Goal: Transaction & Acquisition: Purchase product/service

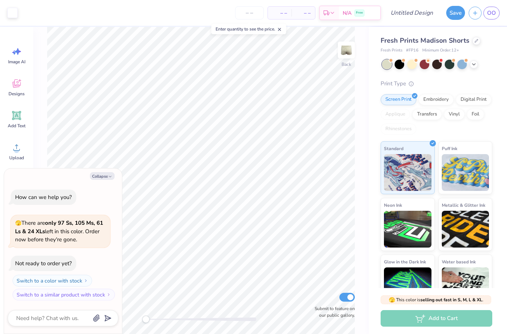
type textarea "x"
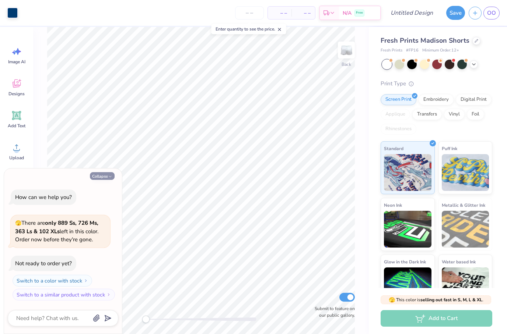
click at [106, 179] on button "Collapse" at bounding box center [102, 176] width 25 height 8
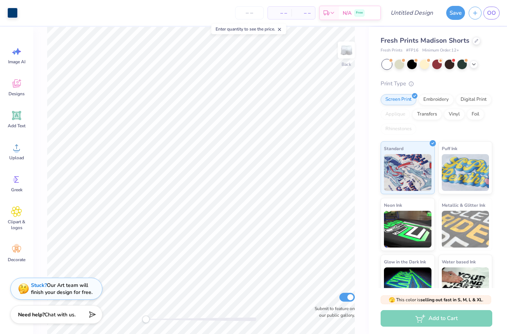
click at [67, 295] on div "Stuck? Our Art team will finish your design for free." at bounding box center [61, 289] width 61 height 14
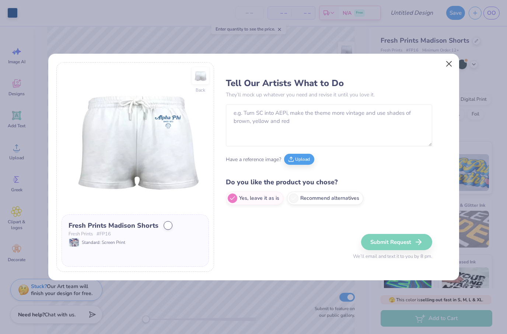
click at [447, 65] on button "Close" at bounding box center [448, 64] width 14 height 14
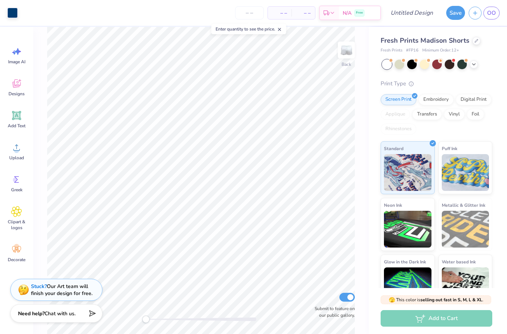
click at [56, 318] on div "Need help? Chat with us." at bounding box center [56, 313] width 92 height 18
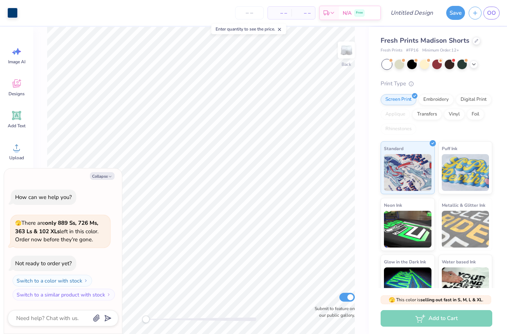
click at [105, 183] on div "Collapse How can we help you? 🫣 There are only 889 Ss, 726 Ms, 363 Ls & 102 XLs…" at bounding box center [63, 252] width 118 height 166
click at [104, 179] on button "Collapse" at bounding box center [102, 176] width 25 height 8
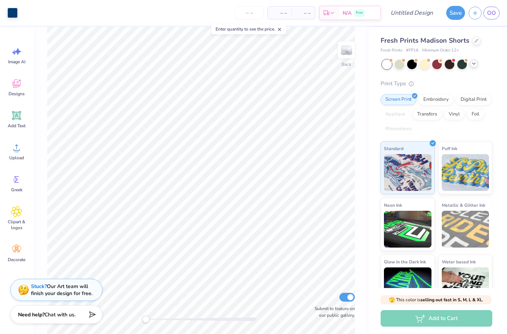
click at [475, 66] on icon at bounding box center [473, 64] width 6 height 6
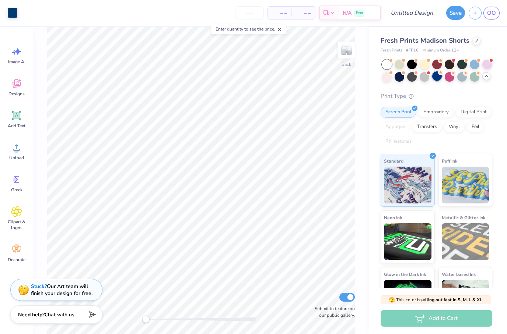
click at [439, 77] on div at bounding box center [437, 76] width 10 height 10
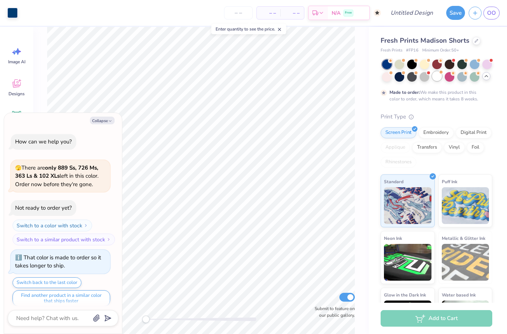
scroll to position [4, 0]
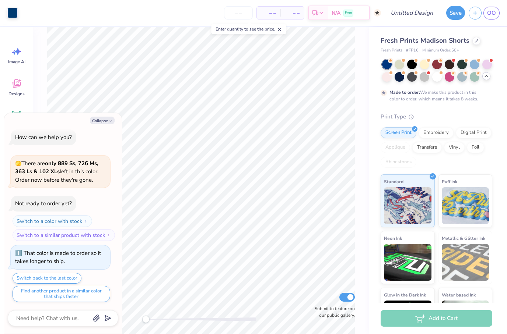
click at [488, 77] on icon at bounding box center [486, 76] width 6 height 6
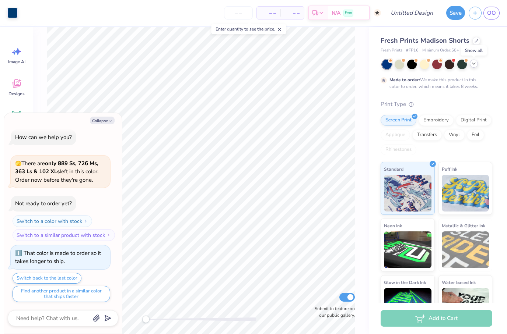
click at [473, 65] on icon at bounding box center [473, 64] width 6 height 6
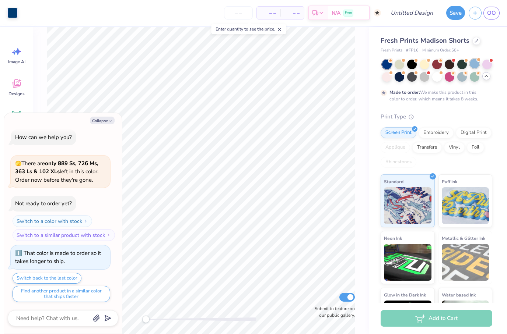
click at [471, 63] on div at bounding box center [474, 64] width 10 height 10
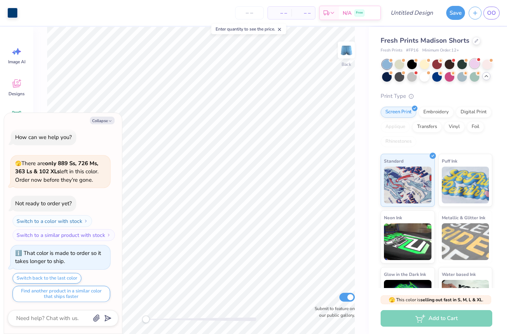
scroll to position [135, 0]
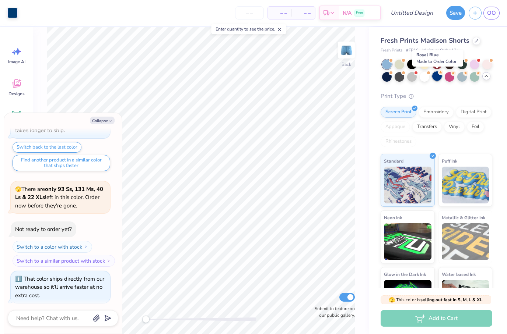
click at [441, 75] on div at bounding box center [437, 76] width 10 height 10
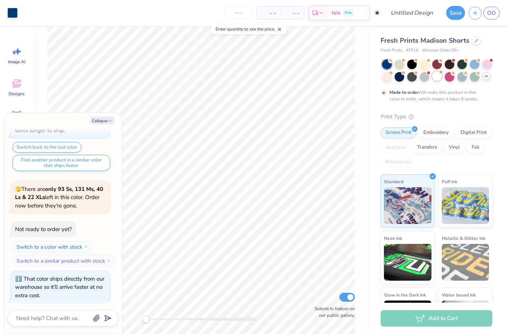
type textarea "x"
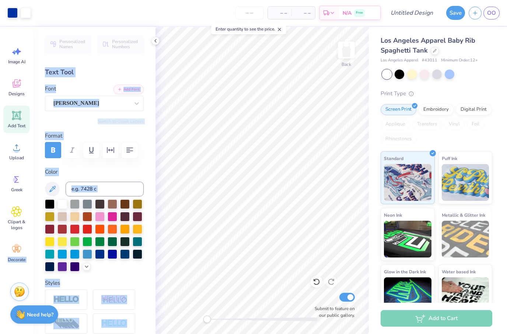
click at [113, 11] on div "– – Per Item – – Total Est. Delivery N/A Free" at bounding box center [208, 13] width 346 height 26
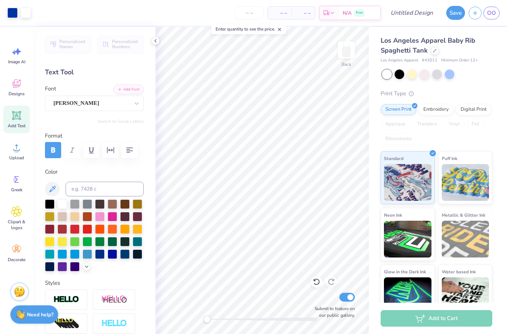
click at [126, 6] on div "– – Per Item – – Total Est. Delivery N/A Free" at bounding box center [208, 13] width 346 height 26
type textarea "K"
type textarea "Chi Omega"
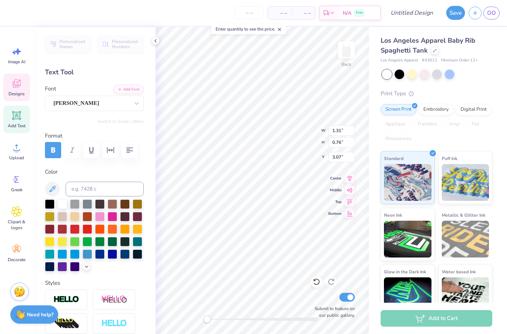
scroll to position [0, 0]
type textarea "l"
type textarea "a"
click at [137, 17] on div "– – Per Item – – Total Est. Delivery N/A Free" at bounding box center [196, 13] width 370 height 26
type input "6.38"
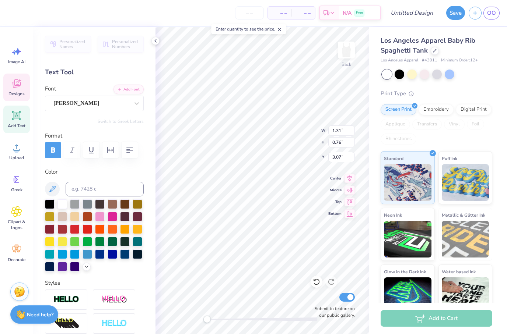
type input "1.12"
type input "3.03"
type input "1.31"
type input "0.76"
type input "3.07"
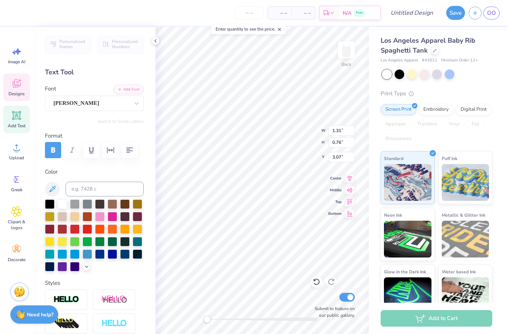
type input "6.38"
type input "1.12"
type input "3.03"
type textarea "l"
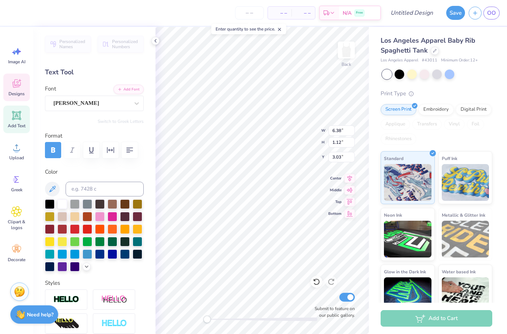
type textarea "Chi Omega"
type textarea "l"
type textarea "ga"
type input "5.18"
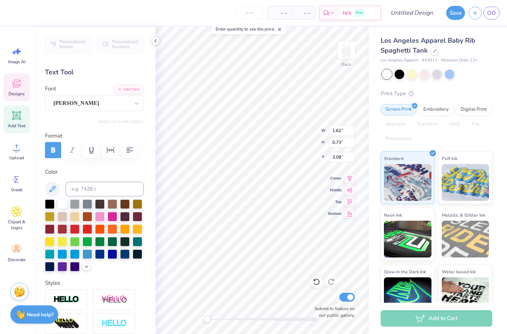
type input "1.11"
type input "3.05"
type input "5.18"
type input "1.11"
type input "2.70"
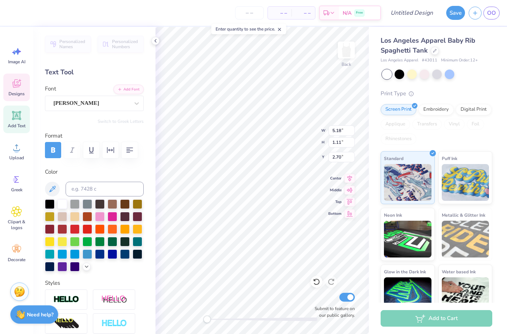
type input "1.62"
type input "0.73"
type input "3.08"
type textarea "ega"
type input "1.71"
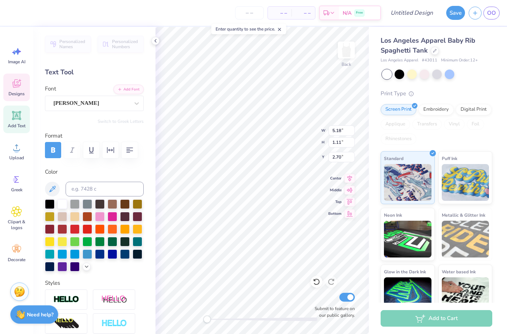
type input "0.73"
type input "3.08"
type input "2.14"
type input "2.22"
type input "2.12"
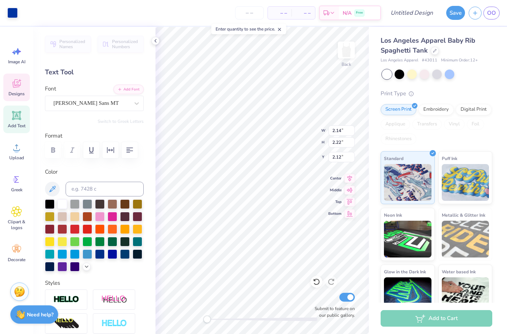
type input "3.85"
type input "0.18"
type input "4.25"
type textarea "P"
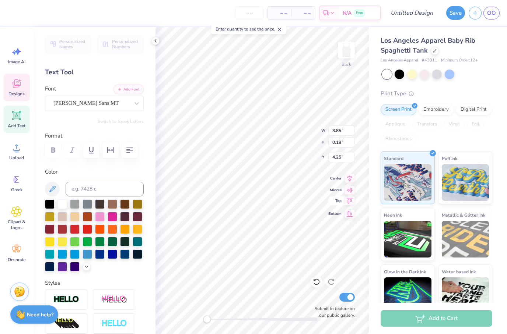
type textarea "1"
type textarea "SINCE 1895"
click at [143, 12] on div "– – Per Item – – Total Est. Delivery N/A Free" at bounding box center [208, 13] width 346 height 26
type input "1.71"
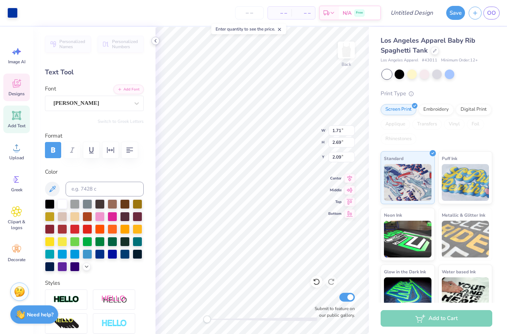
type input "0.73"
type input "3.08"
type input "5.18"
type input "1.11"
type input "2.70"
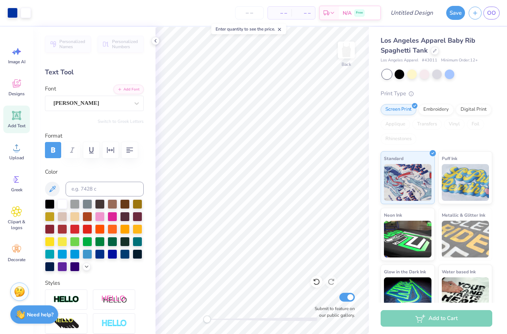
click at [159, 14] on div "– – Per Item – – Total Est. Delivery N/A Free" at bounding box center [208, 13] width 346 height 26
type input "1.71"
type input "0.73"
type input "3.08"
click at [229, 22] on div "Enter quantity to see the price." at bounding box center [248, 29] width 79 height 15
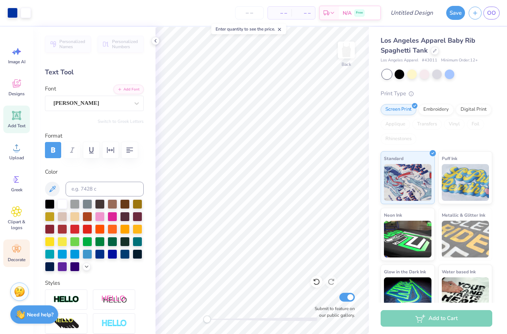
click at [16, 252] on icon at bounding box center [16, 249] width 11 height 11
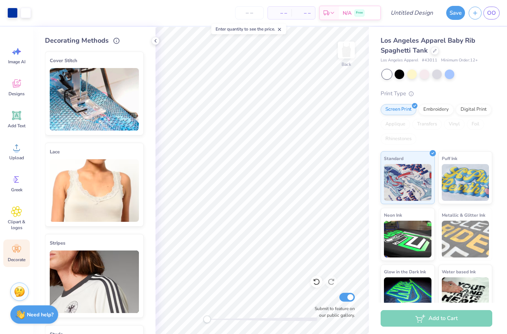
click at [80, 207] on img at bounding box center [94, 190] width 89 height 63
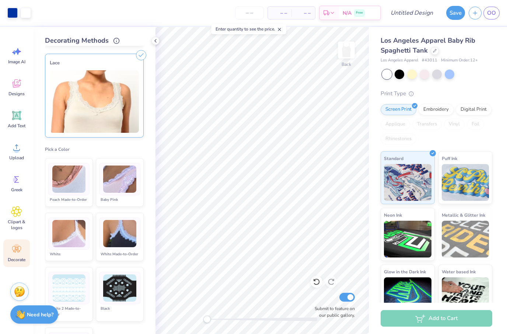
scroll to position [104, 0]
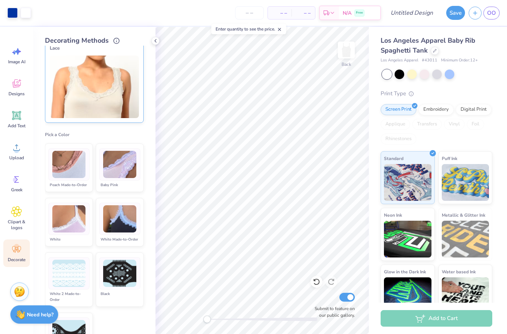
click at [78, 222] on img at bounding box center [68, 219] width 33 height 28
click at [304, 13] on span "– –" at bounding box center [303, 13] width 15 height 8
click at [281, 11] on span "– –" at bounding box center [279, 13] width 15 height 8
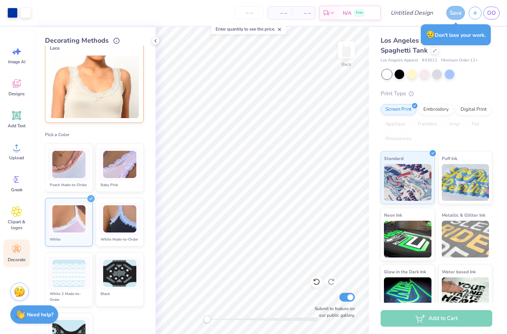
click at [306, 14] on span "– –" at bounding box center [303, 13] width 15 height 8
click at [302, 13] on span "– –" at bounding box center [303, 13] width 15 height 8
click at [455, 14] on div "Save" at bounding box center [455, 13] width 19 height 14
click at [351, 13] on span "N/A" at bounding box center [346, 14] width 9 height 8
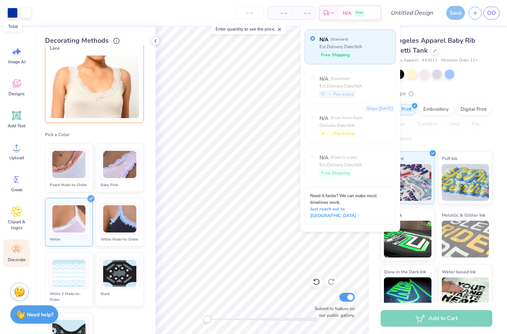
click at [304, 12] on span "– –" at bounding box center [303, 13] width 15 height 8
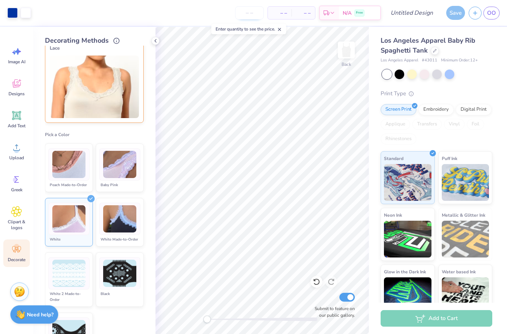
click at [260, 15] on input "number" at bounding box center [249, 12] width 29 height 13
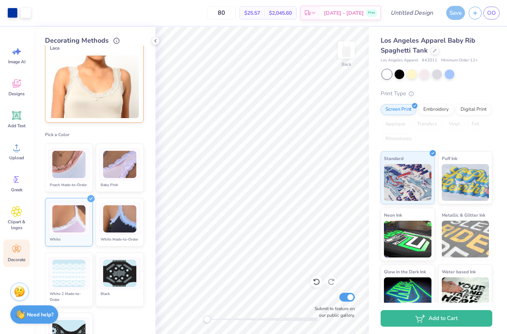
click at [62, 212] on img at bounding box center [68, 219] width 33 height 28
click at [64, 203] on div at bounding box center [68, 219] width 41 height 32
click at [472, 111] on div "Digital Print" at bounding box center [473, 108] width 36 height 11
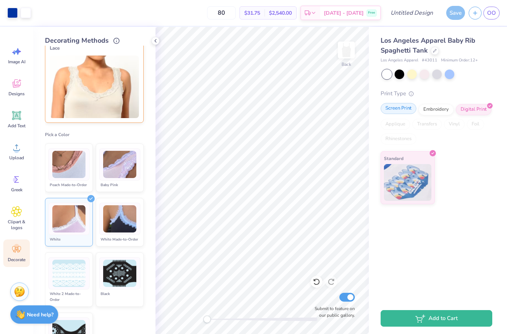
click at [402, 109] on div "Screen Print" at bounding box center [398, 108] width 36 height 11
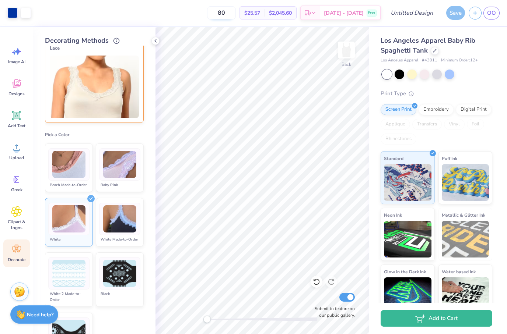
click at [230, 13] on input "80" at bounding box center [221, 12] width 29 height 13
click at [232, 13] on input "80" at bounding box center [221, 12] width 29 height 13
click at [234, 13] on input "80" at bounding box center [221, 12] width 29 height 13
type input "8"
type input "72"
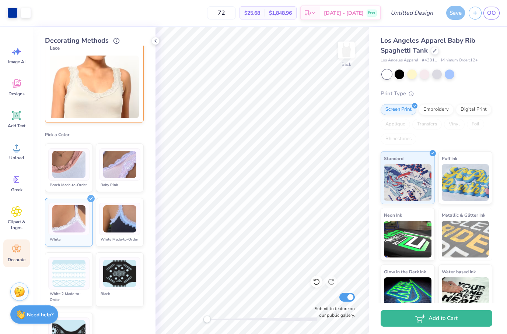
click at [154, 40] on icon at bounding box center [155, 41] width 6 height 6
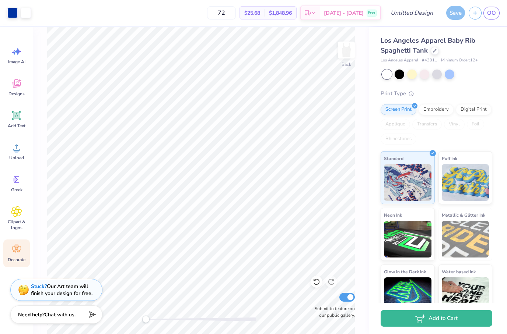
click at [19, 247] on icon at bounding box center [16, 249] width 11 height 11
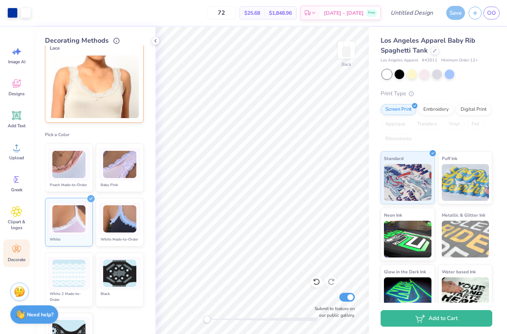
click at [78, 205] on img at bounding box center [68, 219] width 33 height 28
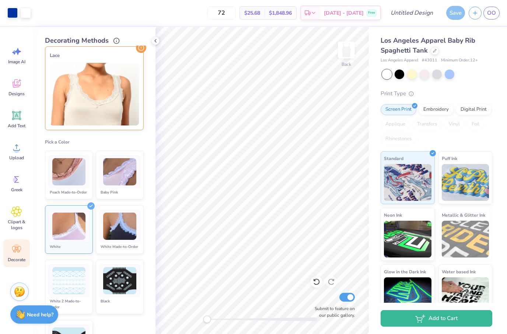
scroll to position [101, 0]
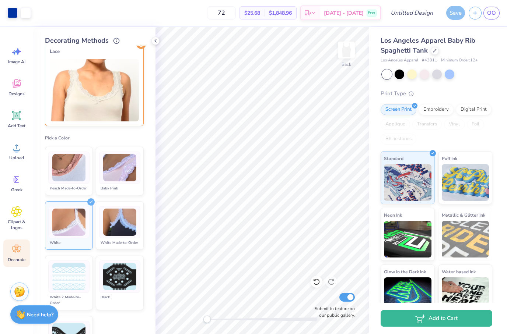
click at [121, 167] on img at bounding box center [119, 168] width 33 height 28
click at [75, 225] on img at bounding box center [68, 223] width 33 height 28
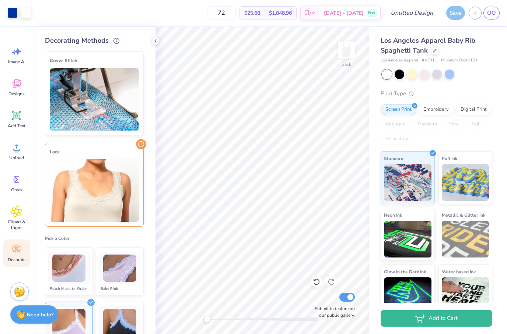
scroll to position [0, 0]
click at [112, 89] on img at bounding box center [94, 99] width 89 height 63
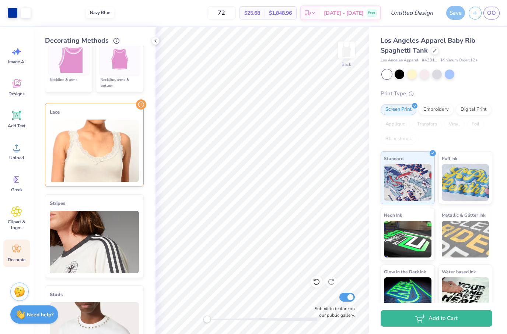
scroll to position [158, 0]
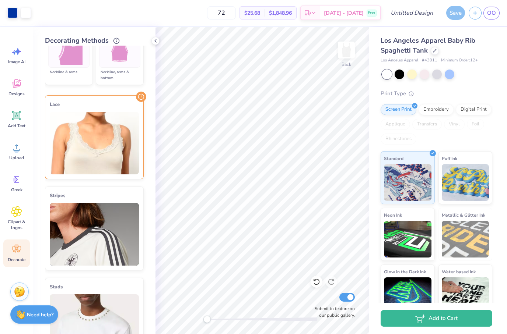
click at [103, 145] on img at bounding box center [94, 143] width 89 height 63
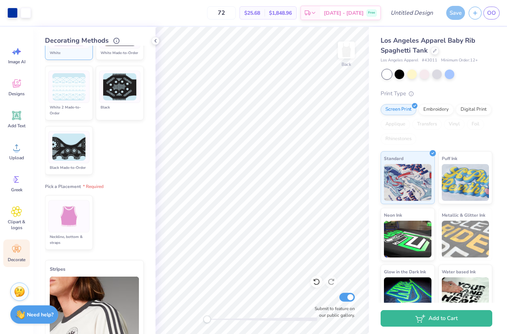
scroll to position [292, 0]
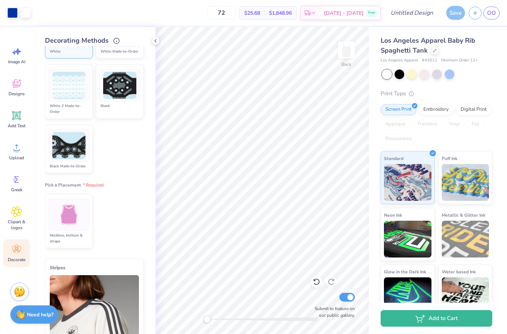
click at [97, 189] on div "Pick a Placement Neckline, bottom & straps" at bounding box center [94, 216] width 99 height 69
click at [96, 187] on span "Pick a Placement" at bounding box center [74, 185] width 59 height 6
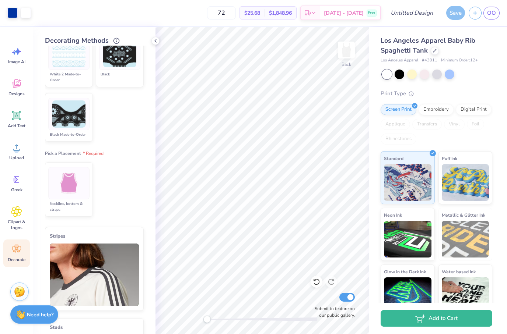
scroll to position [331, 0]
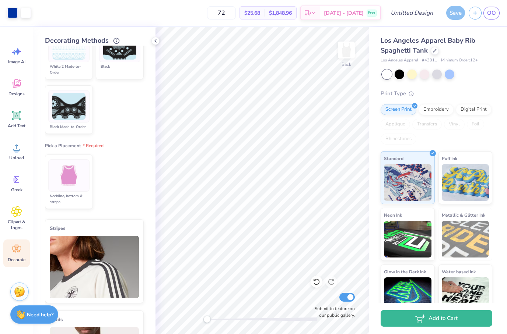
click at [86, 146] on span "Pick a Placement" at bounding box center [74, 146] width 59 height 6
click at [74, 173] on img at bounding box center [69, 176] width 28 height 28
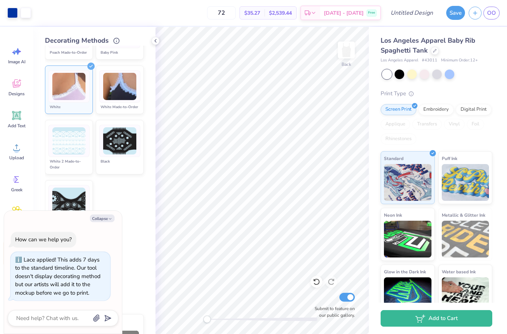
scroll to position [233, 0]
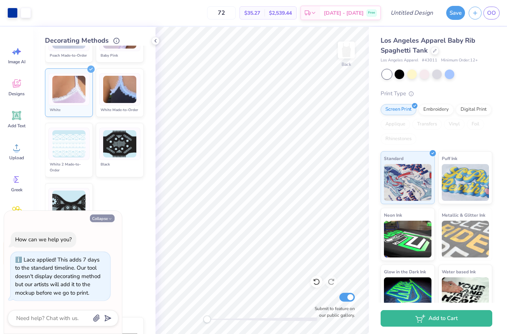
click at [103, 222] on button "Collapse" at bounding box center [102, 219] width 25 height 8
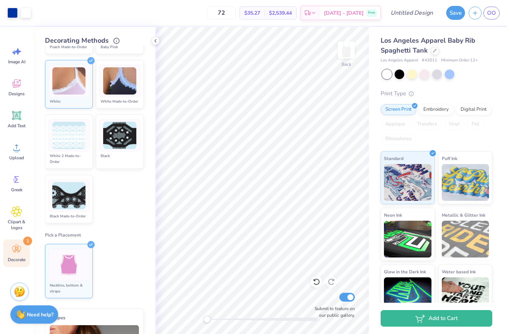
scroll to position [251, 0]
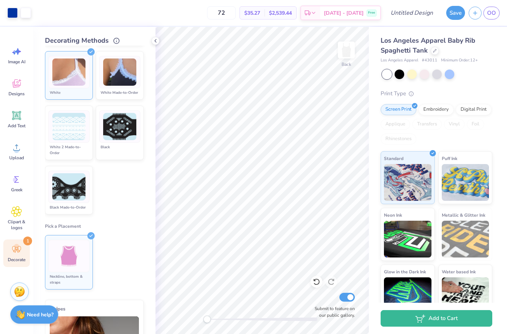
click at [81, 249] on img at bounding box center [69, 257] width 28 height 28
click at [22, 256] on div "Decorate 1" at bounding box center [16, 254] width 27 height 28
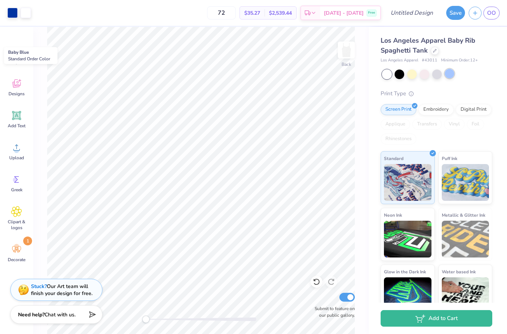
click at [447, 74] on div at bounding box center [449, 74] width 10 height 10
click at [409, 76] on div at bounding box center [412, 74] width 10 height 10
click at [397, 76] on div at bounding box center [399, 74] width 10 height 10
click at [410, 74] on div at bounding box center [412, 74] width 10 height 10
click at [413, 74] on div at bounding box center [412, 74] width 10 height 10
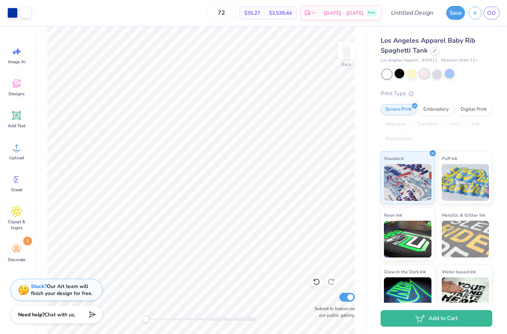
click at [426, 75] on div at bounding box center [424, 74] width 10 height 10
click at [411, 75] on div at bounding box center [412, 74] width 10 height 10
click at [20, 249] on icon at bounding box center [16, 249] width 11 height 11
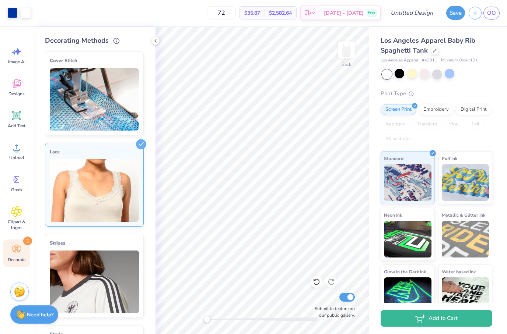
click at [122, 101] on img at bounding box center [94, 99] width 89 height 63
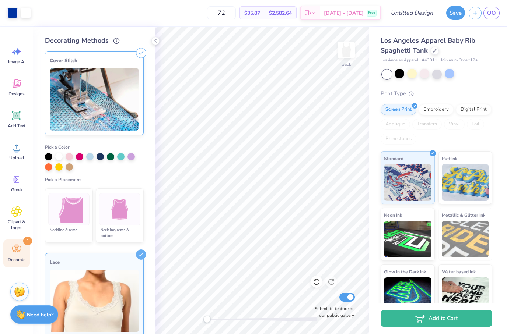
click at [71, 213] on img at bounding box center [69, 210] width 28 height 28
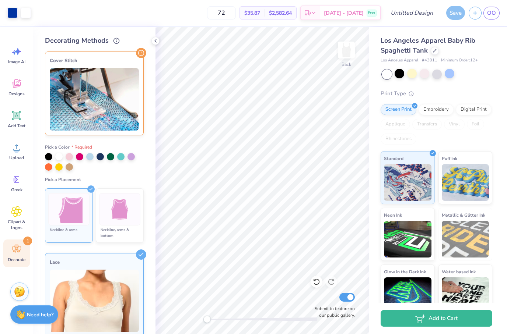
click at [106, 212] on img at bounding box center [120, 210] width 28 height 28
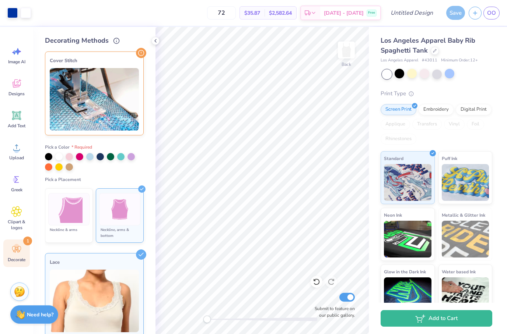
click at [61, 214] on img at bounding box center [69, 210] width 28 height 28
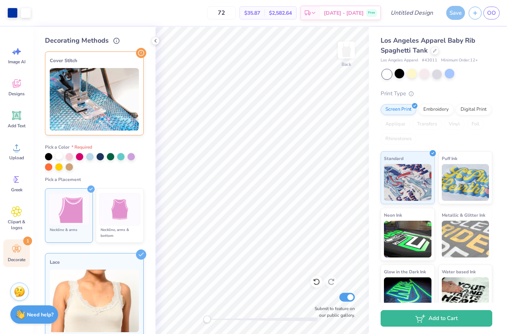
click at [57, 157] on div at bounding box center [58, 155] width 7 height 7
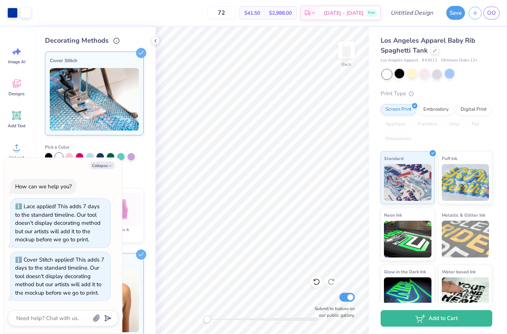
click at [133, 171] on div "Pick a Color Pick a Placement Neckline & arms Neckline, arms & bottom" at bounding box center [94, 191] width 99 height 107
click at [110, 168] on icon "button" at bounding box center [110, 166] width 4 height 4
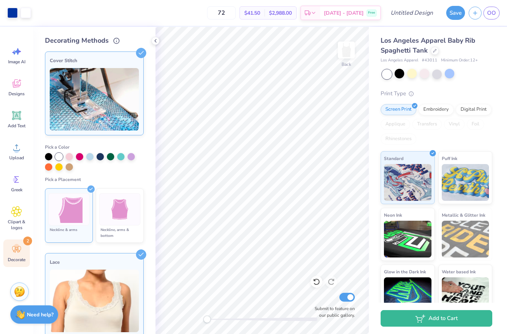
click at [123, 196] on img at bounding box center [120, 210] width 28 height 28
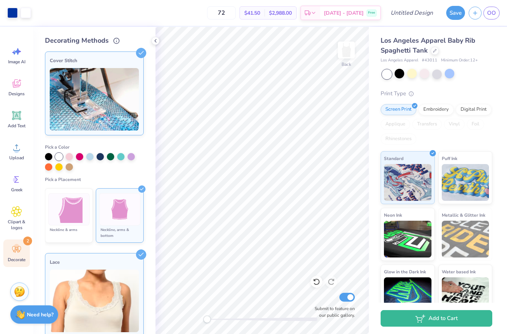
click at [70, 200] on img at bounding box center [69, 210] width 28 height 28
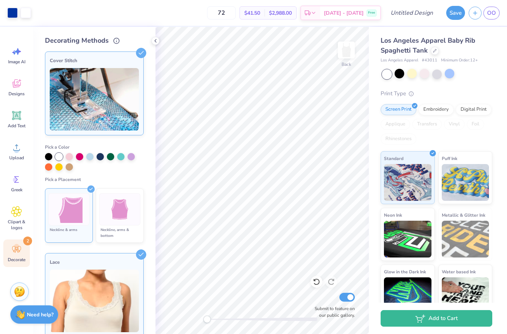
click at [115, 200] on img at bounding box center [120, 210] width 28 height 28
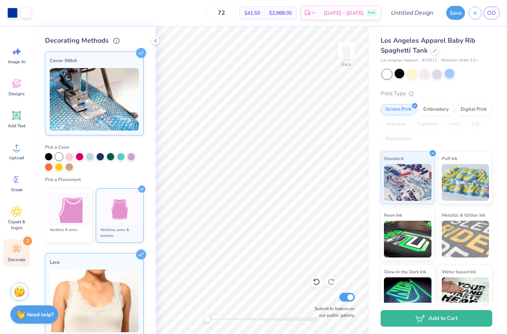
click at [78, 204] on img at bounding box center [69, 210] width 28 height 28
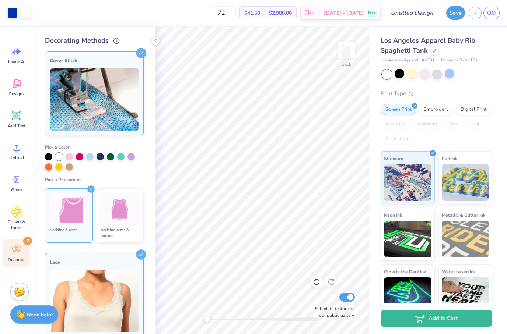
scroll to position [0, 0]
click at [103, 66] on div "Cover Stitch" at bounding box center [94, 94] width 99 height 84
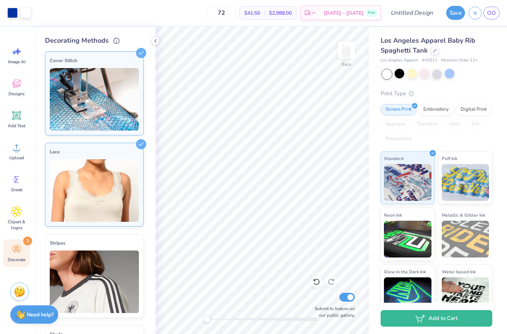
click at [101, 99] on img at bounding box center [94, 99] width 89 height 63
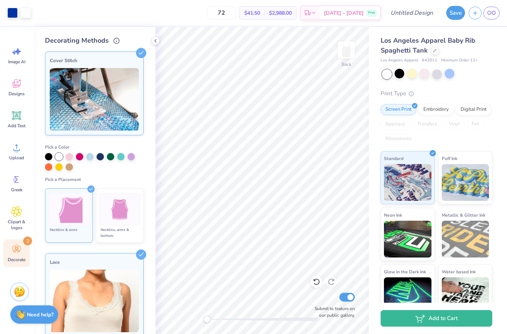
click at [101, 99] on img at bounding box center [94, 99] width 89 height 63
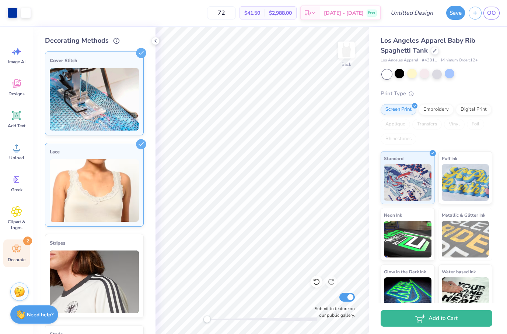
click at [20, 260] on span "Decorate" at bounding box center [17, 260] width 18 height 6
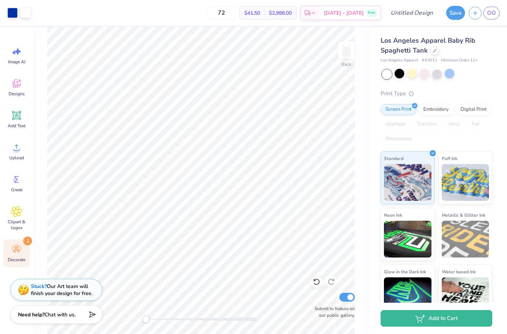
click at [20, 260] on span "Decorate" at bounding box center [17, 260] width 18 height 6
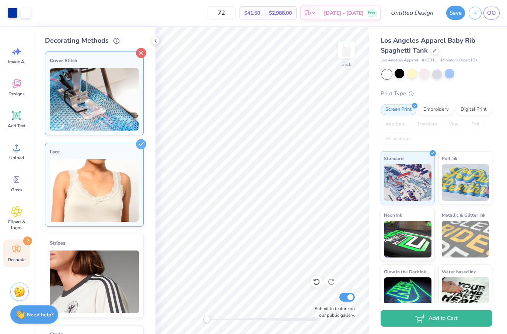
click at [138, 54] on icon at bounding box center [141, 53] width 10 height 10
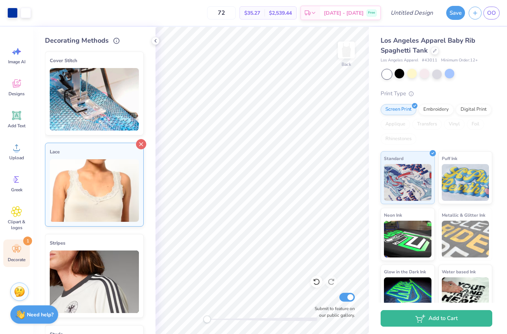
click at [140, 145] on icon at bounding box center [141, 144] width 10 height 10
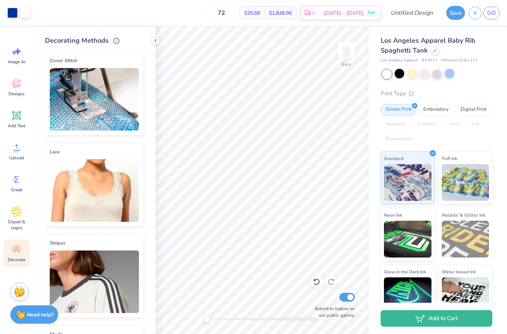
click at [130, 172] on img at bounding box center [94, 190] width 89 height 63
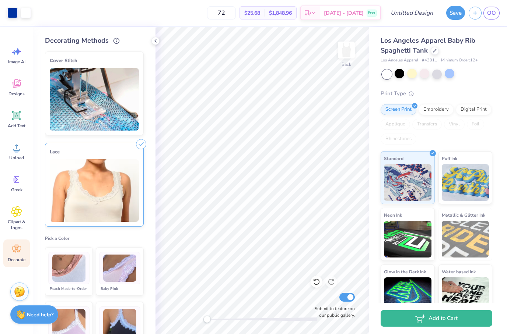
scroll to position [76, 0]
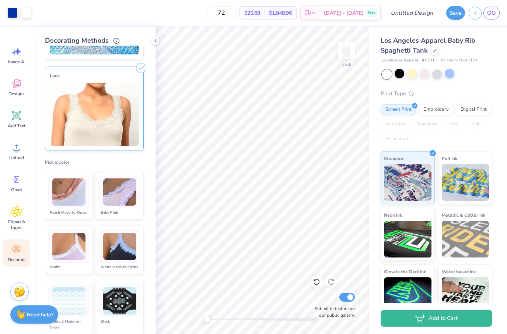
click at [77, 254] on img at bounding box center [68, 247] width 33 height 28
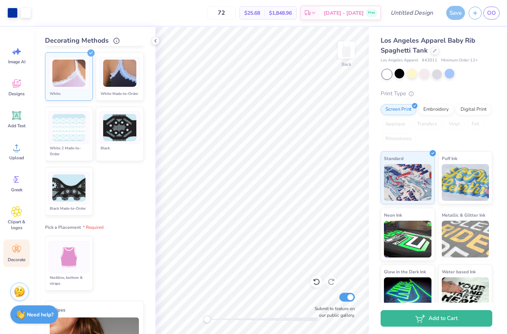
scroll to position [277, 0]
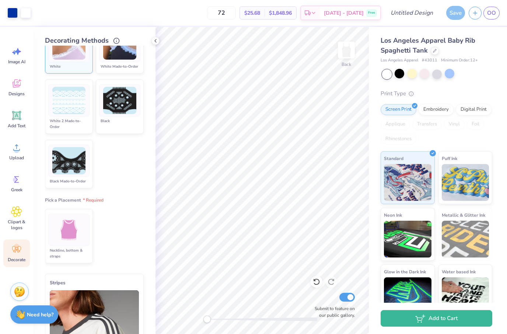
click at [77, 230] on img at bounding box center [69, 230] width 28 height 28
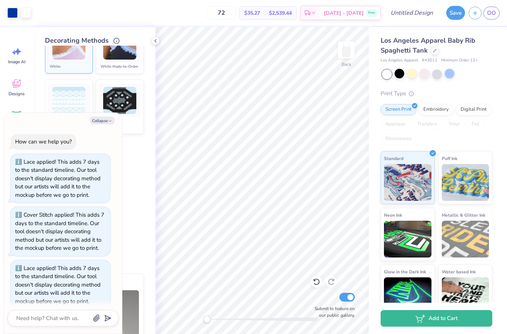
scroll to position [6, 0]
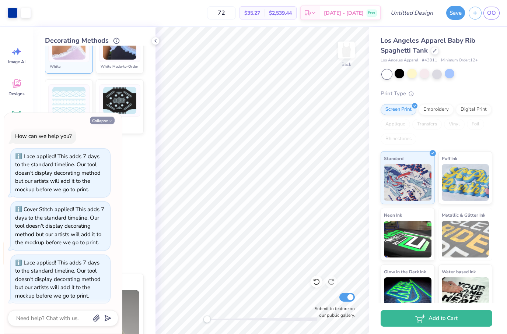
click at [110, 119] on button "Collapse" at bounding box center [102, 121] width 25 height 8
type textarea "x"
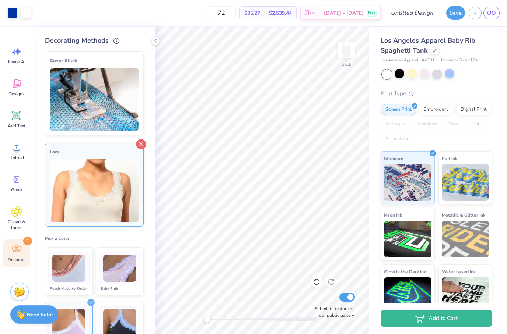
scroll to position [0, 0]
click at [144, 144] on icon at bounding box center [141, 144] width 10 height 10
click at [156, 42] on icon at bounding box center [155, 41] width 6 height 6
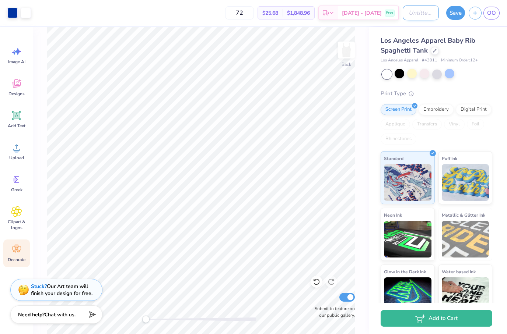
click at [428, 11] on input "Design Title" at bounding box center [420, 13] width 36 height 15
type input "B"
type input "Bulk Merch Tank"
click at [451, 13] on button "Save" at bounding box center [455, 13] width 19 height 14
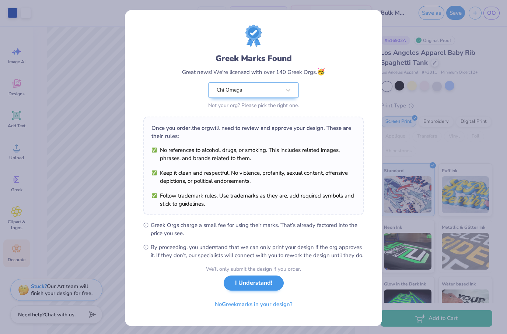
click at [238, 291] on button "I Understand!" at bounding box center [253, 283] width 60 height 15
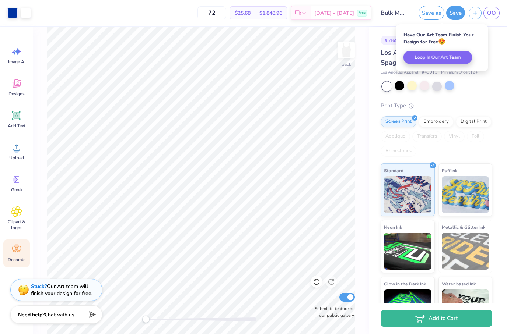
click at [494, 42] on div "# 516902A Original Proof Los Angeles Apparel Baby Rib Spaghetti Tank Los Angele…" at bounding box center [438, 178] width 138 height 303
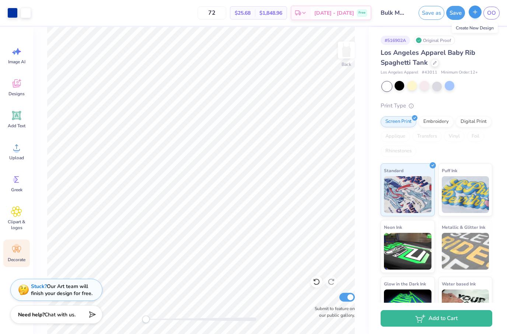
click at [478, 16] on button "button" at bounding box center [474, 12] width 13 height 13
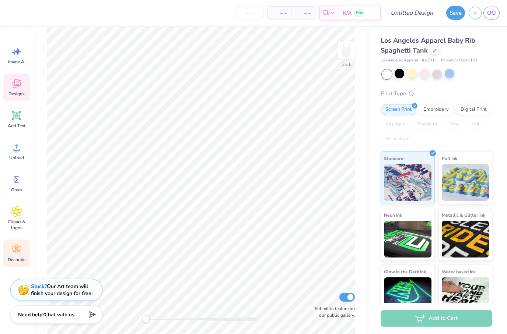
click at [25, 89] on div "Designs" at bounding box center [16, 88] width 27 height 28
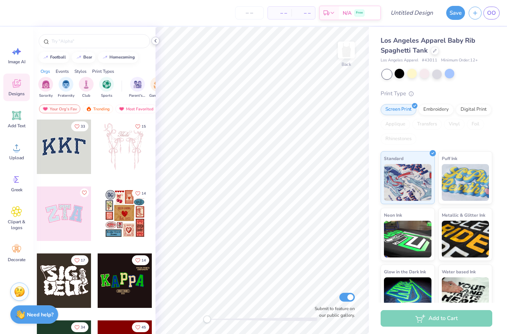
click at [157, 44] on div at bounding box center [155, 41] width 8 height 8
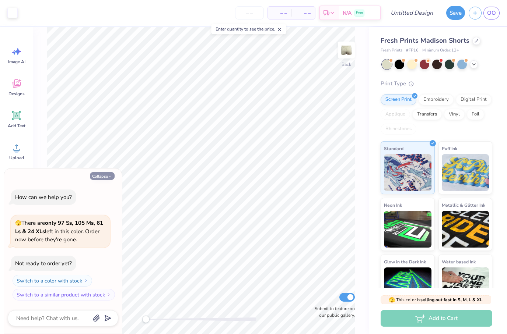
click at [105, 176] on button "Collapse" at bounding box center [102, 176] width 25 height 8
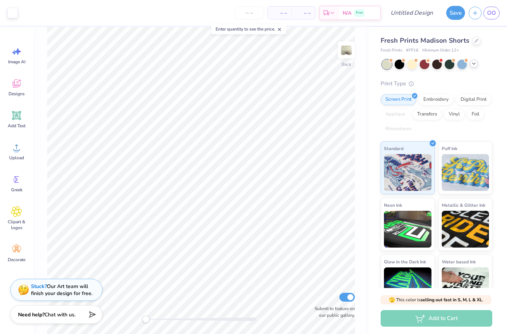
click at [473, 61] on icon at bounding box center [473, 64] width 6 height 6
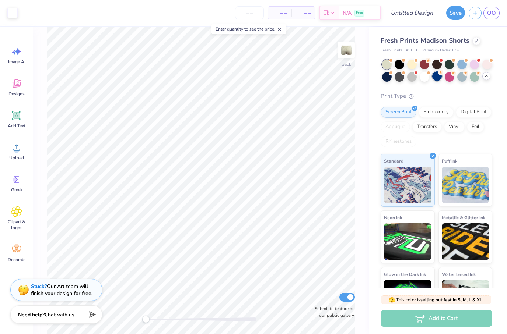
click at [441, 75] on div at bounding box center [437, 76] width 10 height 10
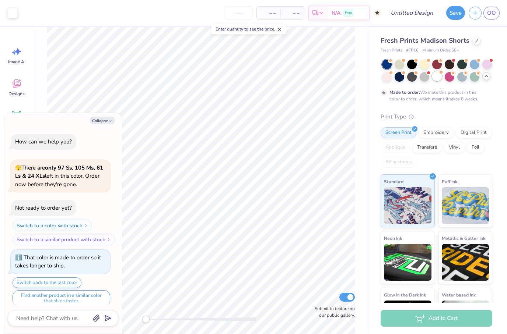
scroll to position [4, 0]
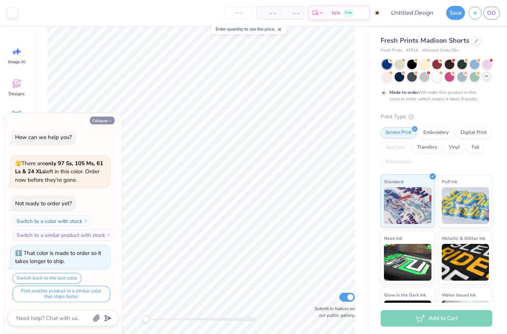
click at [98, 120] on button "Collapse" at bounding box center [102, 121] width 25 height 8
type textarea "x"
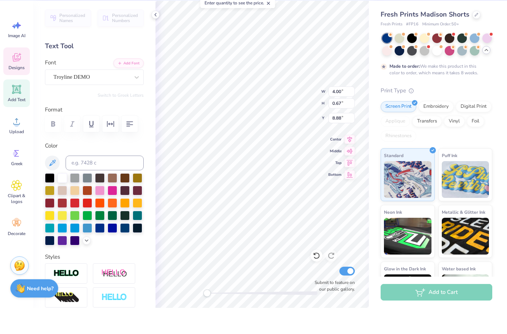
scroll to position [0, 0]
type textarea "Z"
type textarea "Chi Omega"
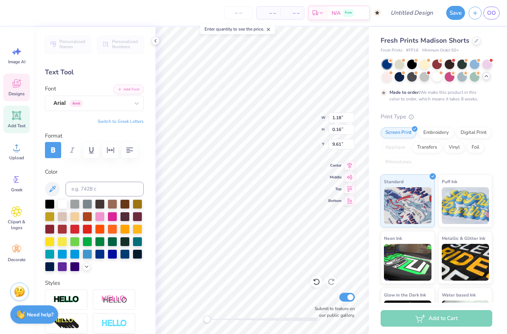
type textarea "S"
type textarea "Make a Wish"
click at [332, 19] on div "N/A Free" at bounding box center [348, 13] width 41 height 13
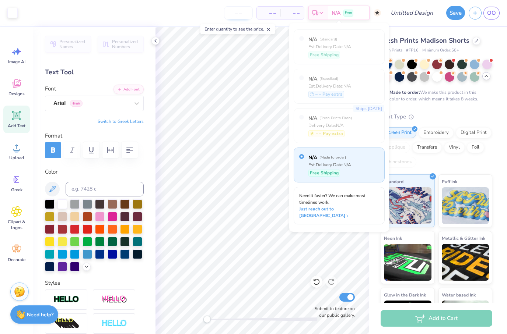
click at [239, 17] on input "number" at bounding box center [238, 12] width 29 height 13
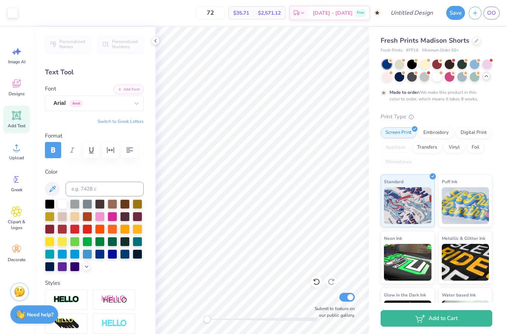
type input "72"
click at [157, 40] on icon at bounding box center [155, 41] width 6 height 6
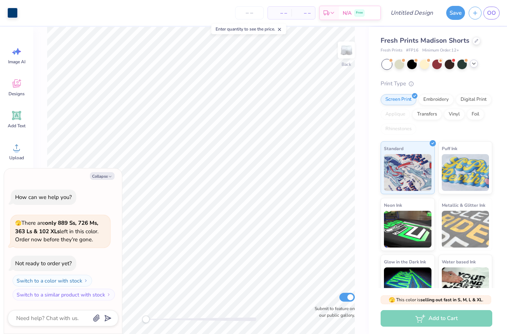
click at [475, 64] on icon at bounding box center [473, 64] width 6 height 6
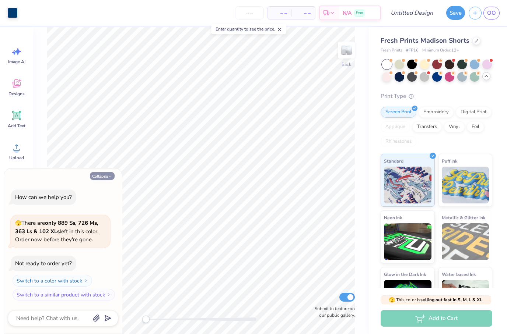
click at [102, 179] on button "Collapse" at bounding box center [102, 176] width 25 height 8
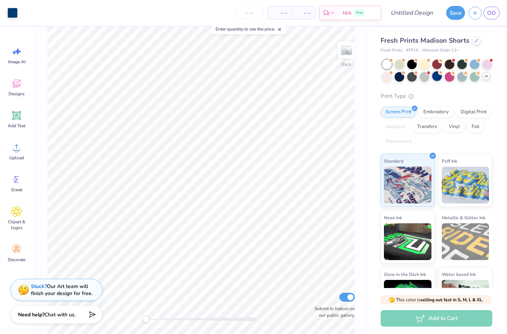
click at [436, 77] on div at bounding box center [437, 76] width 10 height 10
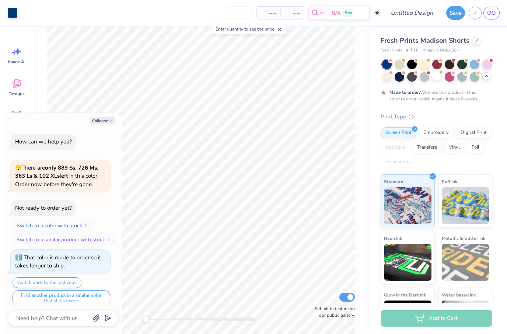
scroll to position [4, 0]
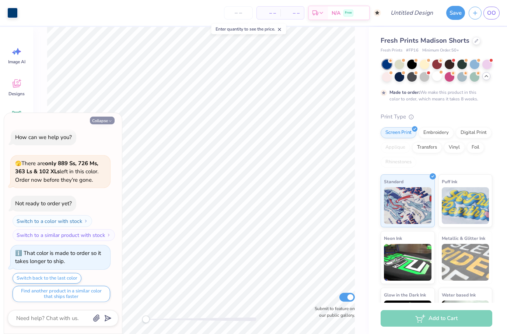
click at [93, 122] on button "Collapse" at bounding box center [102, 121] width 25 height 8
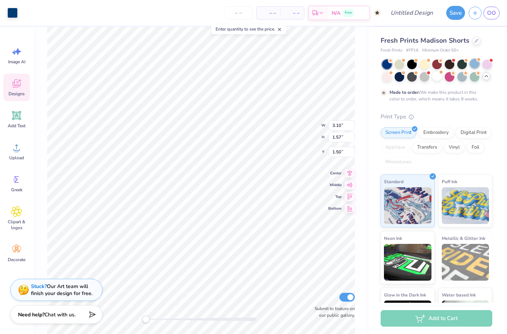
click at [472, 66] on div at bounding box center [474, 64] width 10 height 10
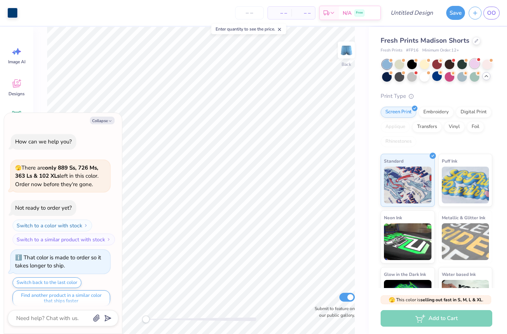
scroll to position [135, 0]
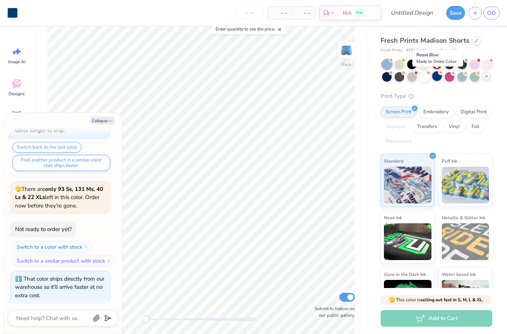
click at [438, 79] on div at bounding box center [437, 76] width 10 height 10
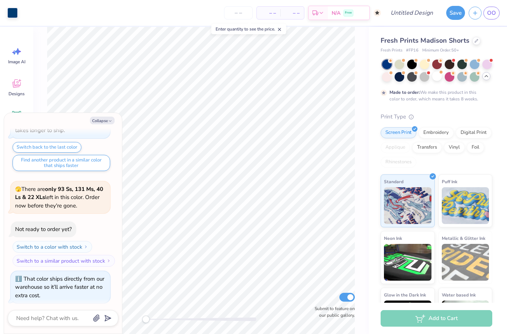
click at [465, 111] on div "Fresh Prints Madison Shorts Fresh Prints # FP16 Minimum Order: 50 + Made to ord…" at bounding box center [436, 188] width 112 height 305
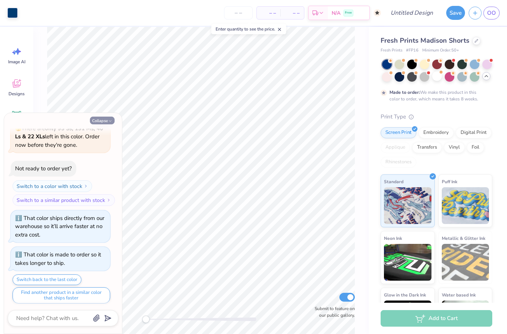
click at [110, 122] on icon "button" at bounding box center [110, 121] width 4 height 4
type textarea "x"
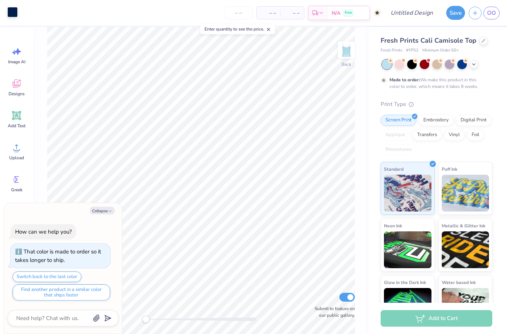
click at [10, 15] on div at bounding box center [12, 12] width 10 height 10
type textarea "x"
click at [469, 40] on span "Fresh Prints Cali Camisole Top" at bounding box center [428, 40] width 96 height 9
click at [481, 40] on icon at bounding box center [483, 40] width 4 height 4
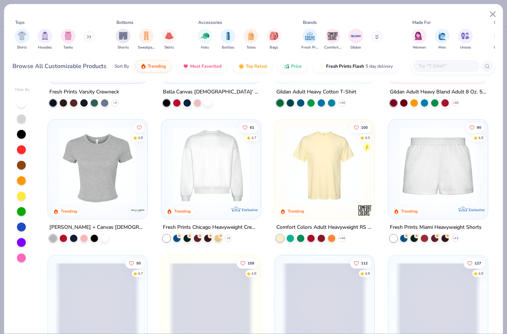
scroll to position [327, 0]
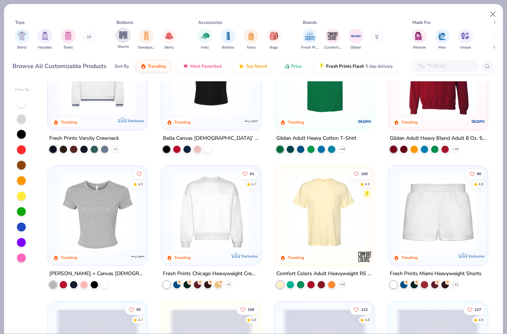
click at [121, 35] on img "filter for Shorts" at bounding box center [123, 35] width 8 height 8
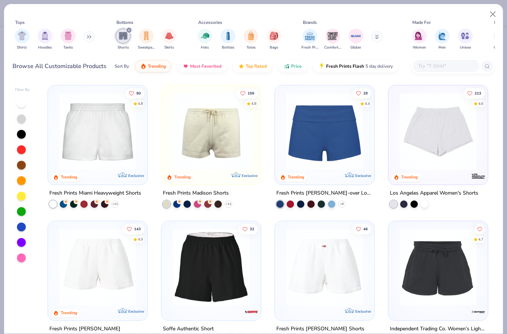
click at [413, 149] on img at bounding box center [437, 131] width 85 height 77
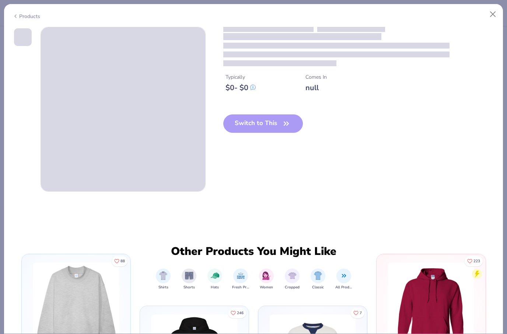
type textarea "x"
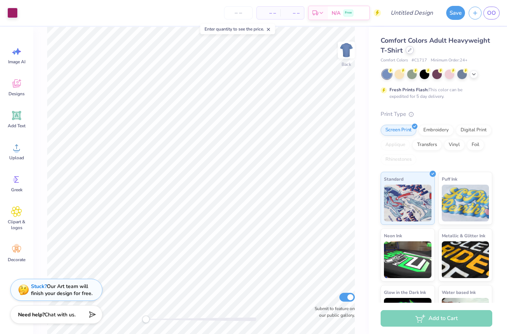
click at [411, 50] on div at bounding box center [409, 50] width 8 height 8
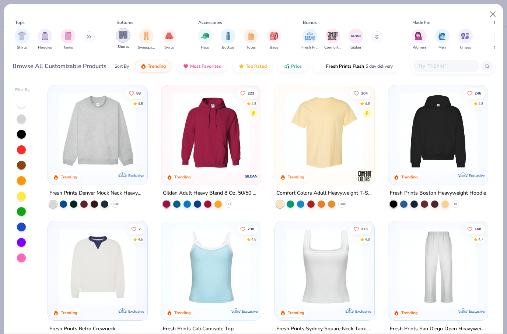
click at [122, 40] on div "filter for Shorts" at bounding box center [123, 35] width 15 height 15
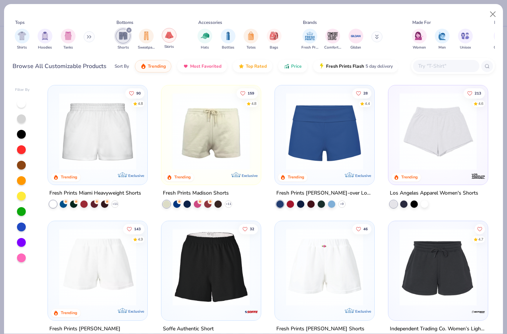
click at [170, 36] on img "filter for Skirts" at bounding box center [169, 35] width 8 height 8
click at [170, 36] on img "filter for Sweatpants" at bounding box center [169, 36] width 8 height 8
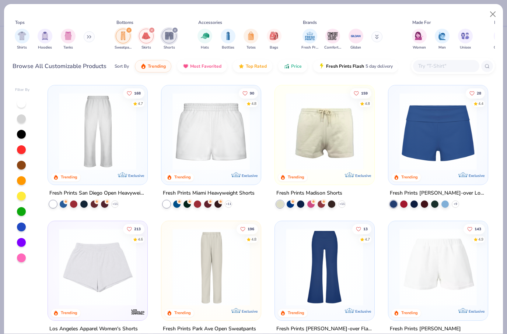
click at [139, 36] on div "filter for Skirts" at bounding box center [146, 36] width 15 height 15
click at [207, 138] on img at bounding box center [211, 131] width 85 height 77
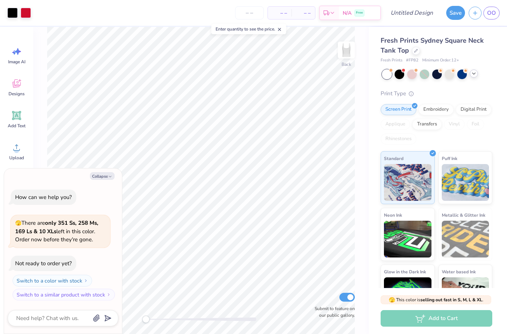
click at [472, 74] on icon at bounding box center [473, 74] width 6 height 6
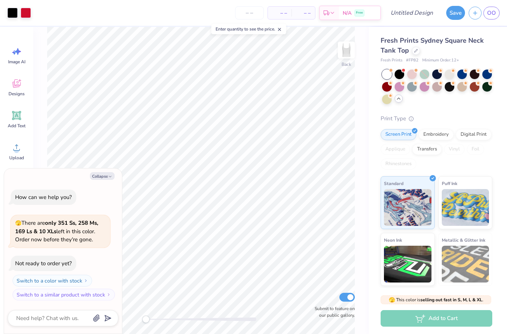
click at [102, 181] on div "Collapse How can we help you? 🫣 There are only 351 Ss, 258 Ms, 169 Ls & 10 XLs …" at bounding box center [63, 252] width 118 height 166
click at [102, 179] on button "Collapse" at bounding box center [102, 176] width 25 height 8
type textarea "x"
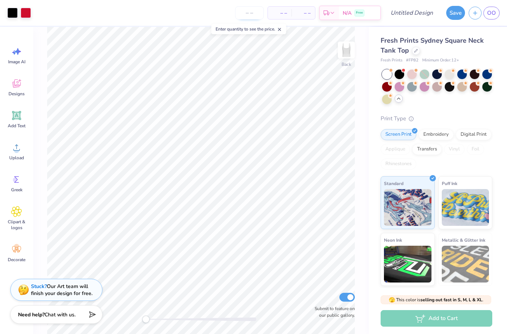
drag, startPoint x: 250, startPoint y: 17, endPoint x: 250, endPoint y: 13, distance: 4.0
click at [250, 17] on input "number" at bounding box center [249, 12] width 29 height 13
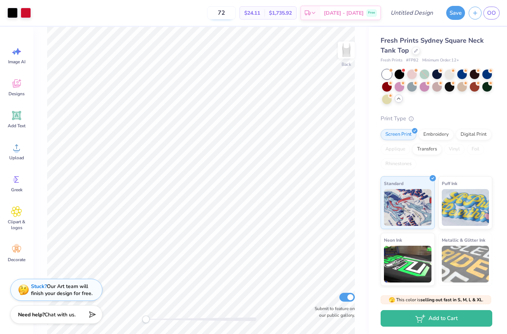
type input "7"
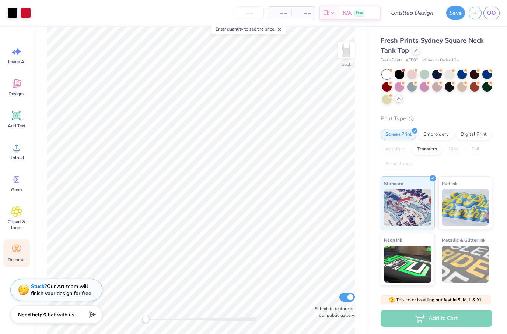
click at [18, 249] on icon at bounding box center [16, 249] width 9 height 7
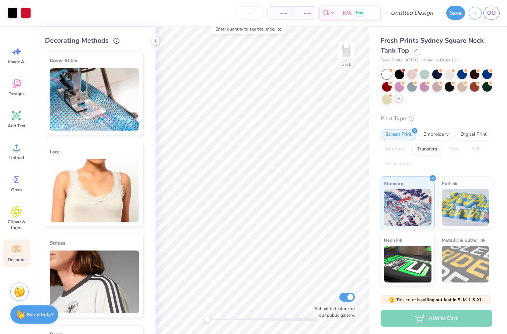
click at [97, 195] on img at bounding box center [94, 190] width 89 height 63
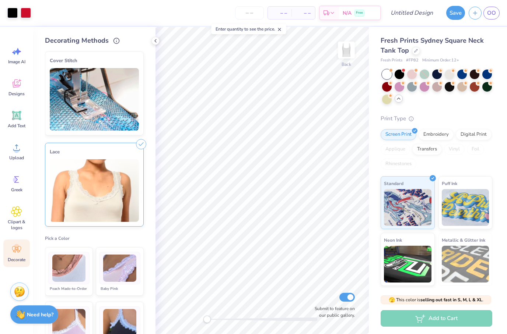
scroll to position [65, 0]
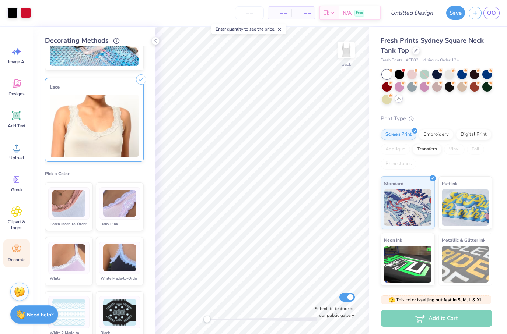
click at [77, 256] on img at bounding box center [68, 258] width 33 height 28
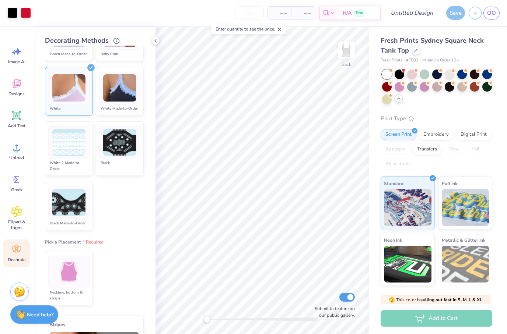
scroll to position [241, 0]
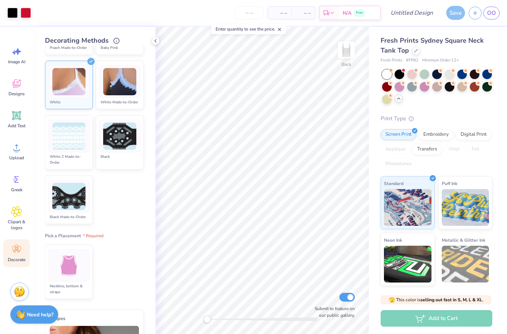
click at [77, 256] on img at bounding box center [69, 266] width 28 height 28
type textarea "x"
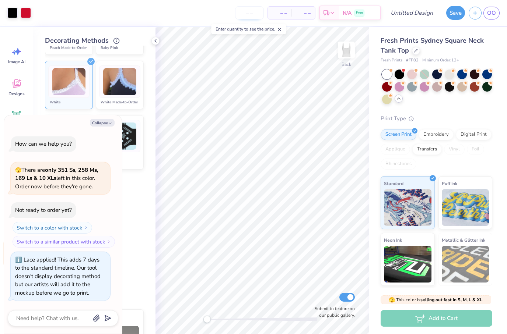
click at [251, 13] on input "number" at bounding box center [249, 12] width 29 height 13
type input "72"
type textarea "x"
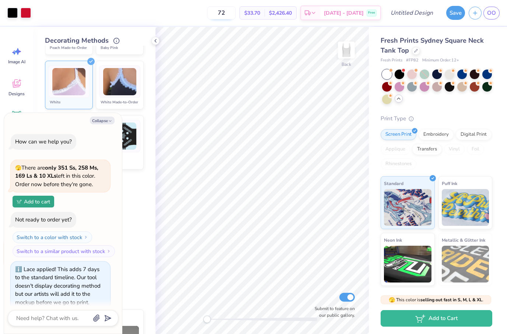
type input "7"
type textarea "x"
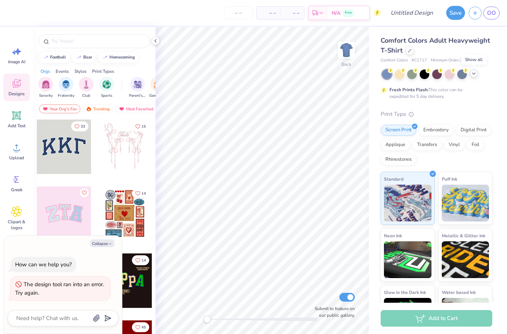
click at [474, 75] on icon at bounding box center [473, 74] width 6 height 6
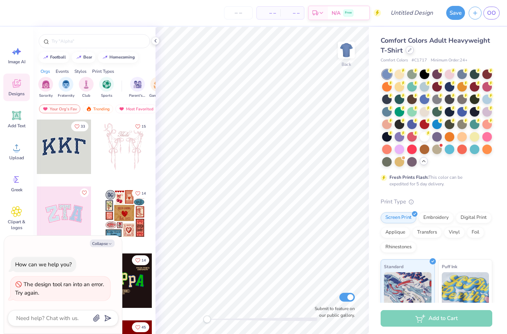
click at [405, 48] on div at bounding box center [409, 50] width 8 height 8
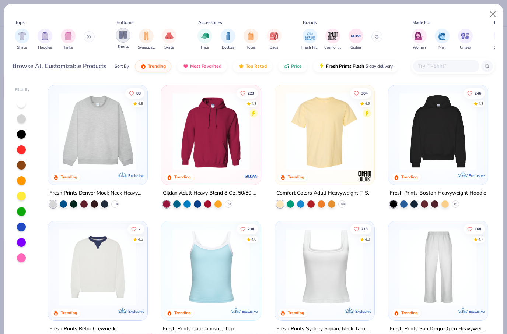
click at [126, 38] on img "filter for Shorts" at bounding box center [123, 35] width 8 height 8
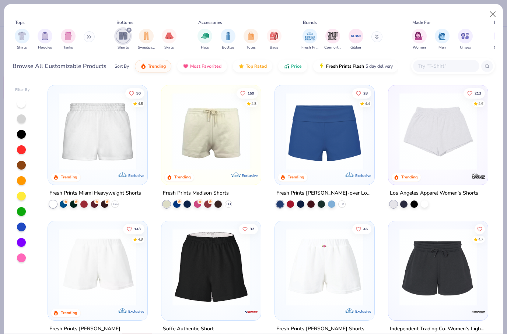
click at [232, 147] on img at bounding box center [211, 131] width 85 height 77
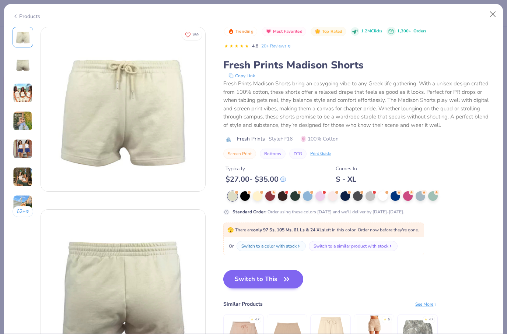
click at [272, 273] on button "Switch to This" at bounding box center [263, 279] width 80 height 18
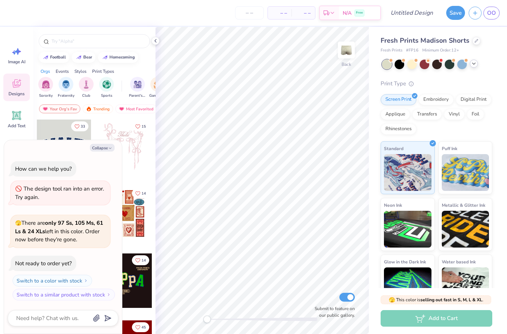
type textarea "x"
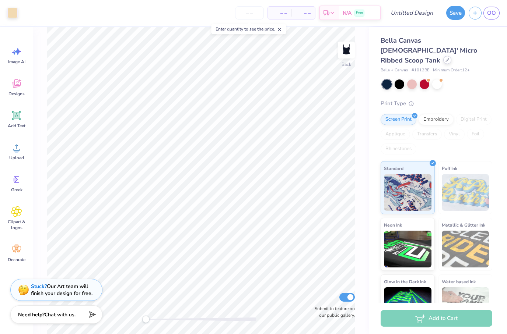
click at [445, 59] on icon at bounding box center [446, 60] width 3 height 3
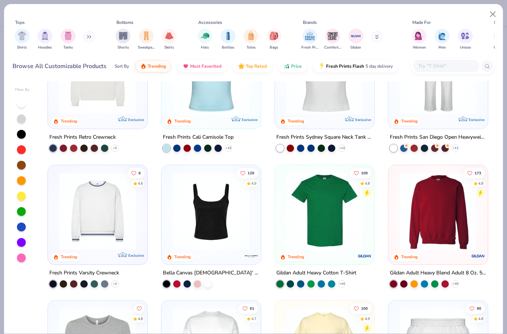
scroll to position [111, 0]
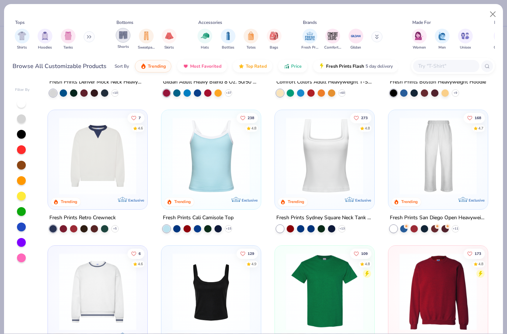
click at [123, 33] on img "filter for Shorts" at bounding box center [123, 35] width 8 height 8
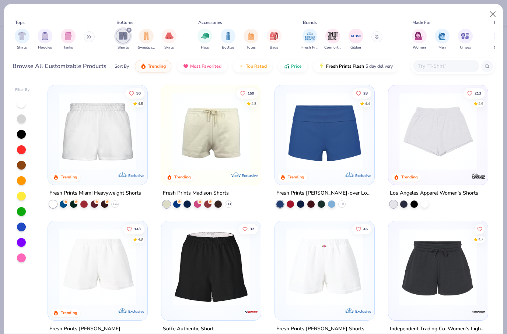
click at [222, 139] on img at bounding box center [211, 131] width 85 height 77
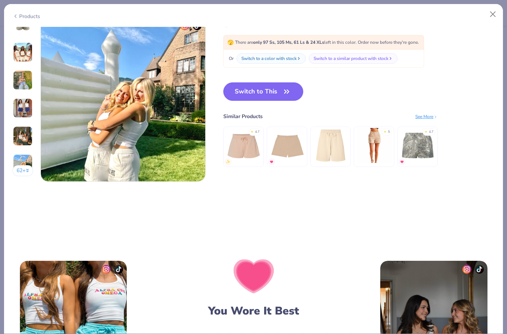
scroll to position [1075, 0]
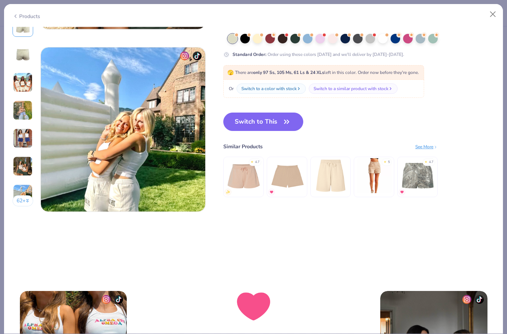
click at [249, 186] on img at bounding box center [243, 175] width 35 height 35
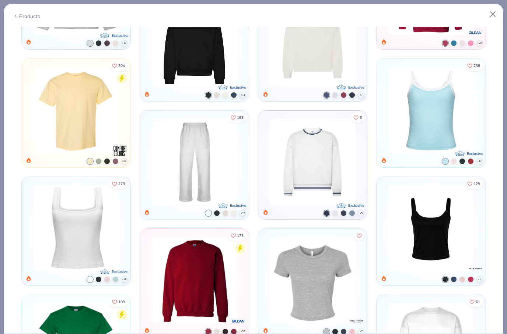
scroll to position [496, 0]
click at [221, 173] on img at bounding box center [194, 163] width 92 height 86
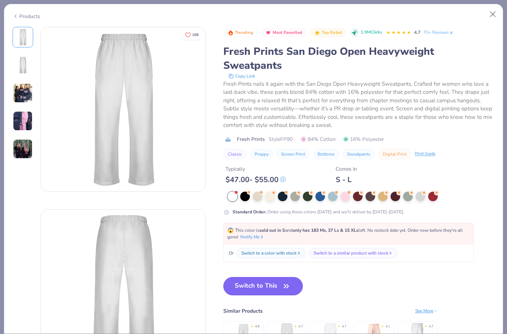
click at [34, 15] on div "Products" at bounding box center [27, 17] width 28 height 8
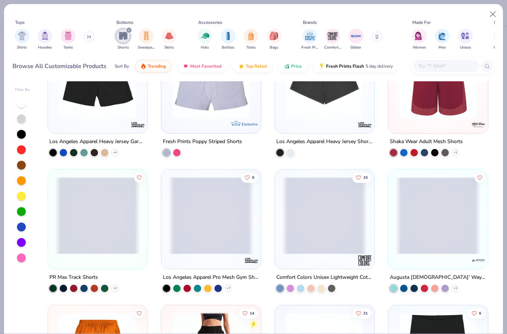
scroll to position [461, 0]
